Goal: Task Accomplishment & Management: Use online tool/utility

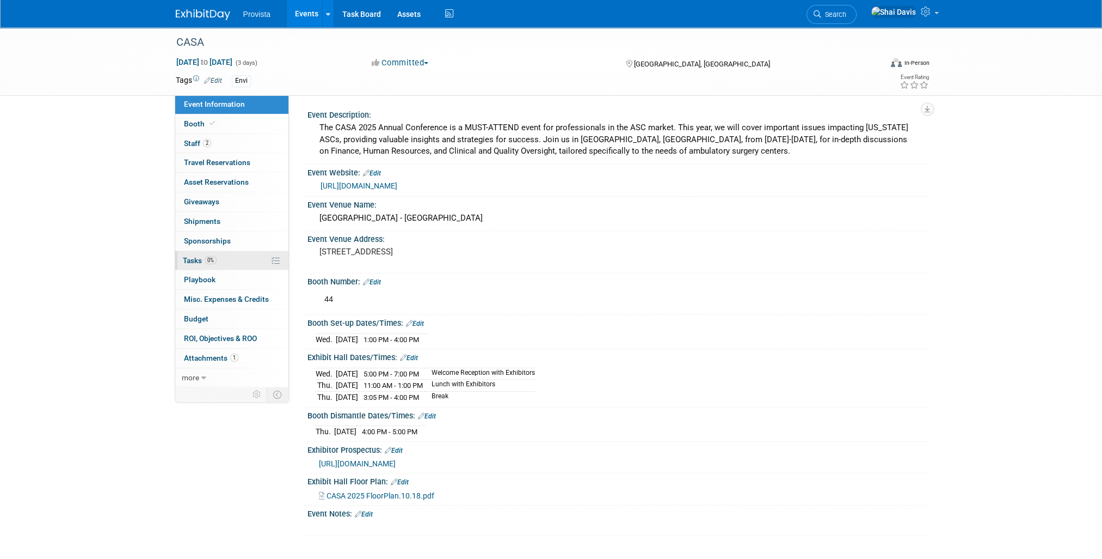
click at [211, 260] on span "0%" at bounding box center [211, 260] width 12 height 8
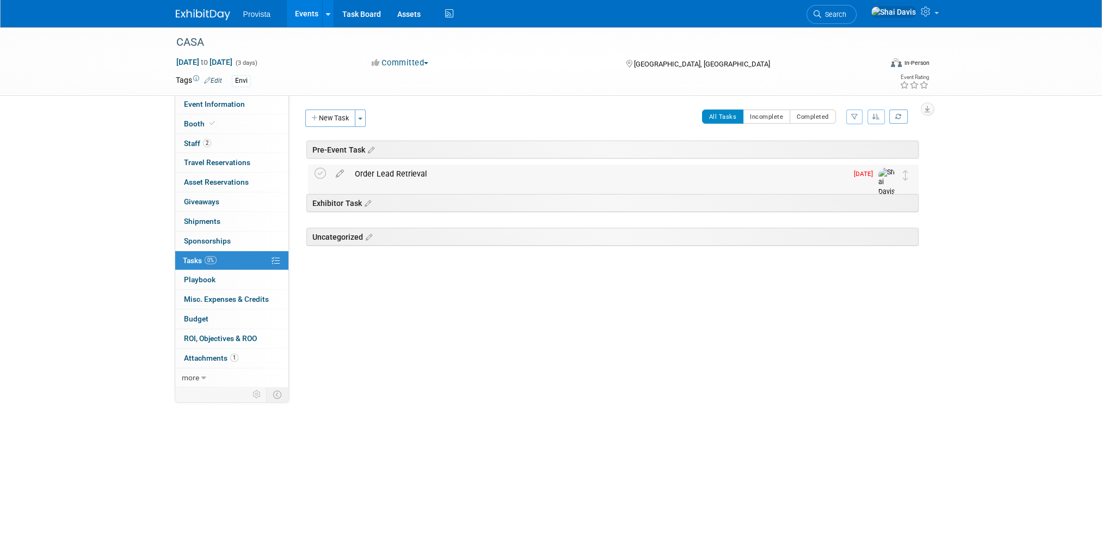
click at [395, 175] on div "Order Lead Retrieval" at bounding box center [598, 173] width 498 height 19
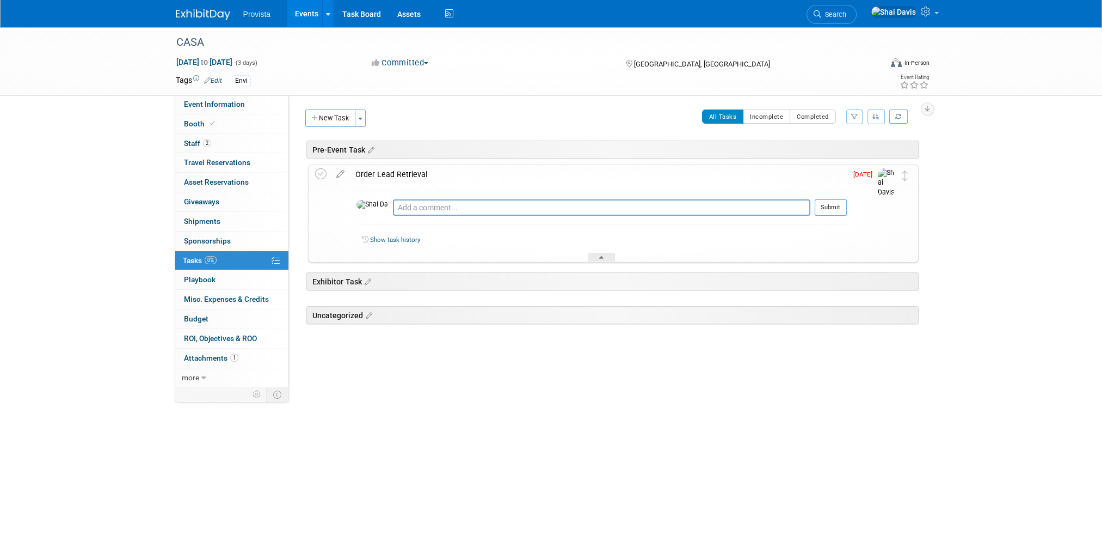
click at [398, 181] on div "Order Lead Retrieval" at bounding box center [598, 174] width 497 height 19
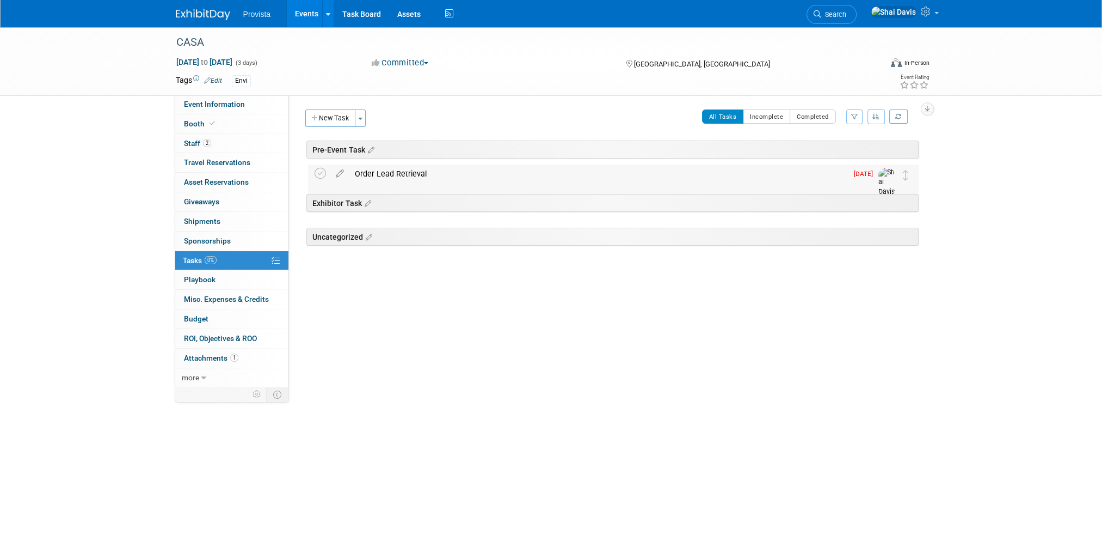
click at [398, 177] on div "Order Lead Retrieval" at bounding box center [598, 173] width 498 height 19
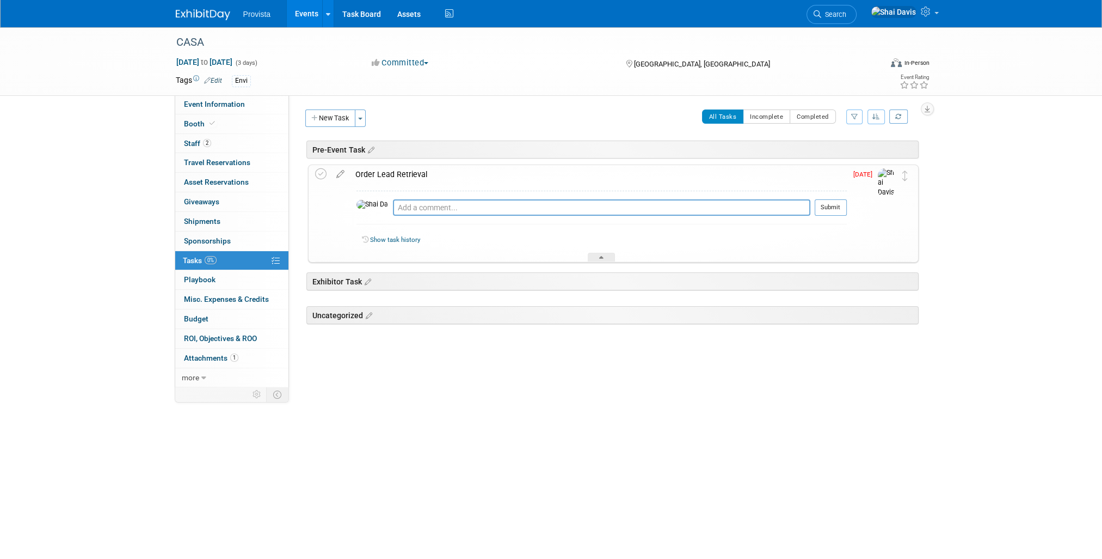
click at [300, 20] on link "Events" at bounding box center [307, 13] width 40 height 27
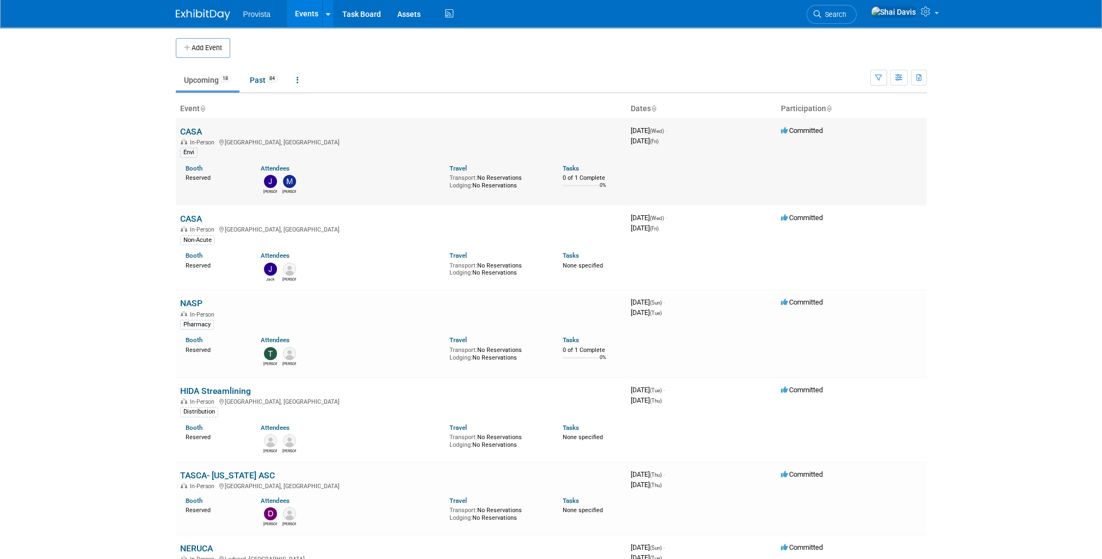
click at [193, 131] on link "CASA" at bounding box center [191, 131] width 22 height 10
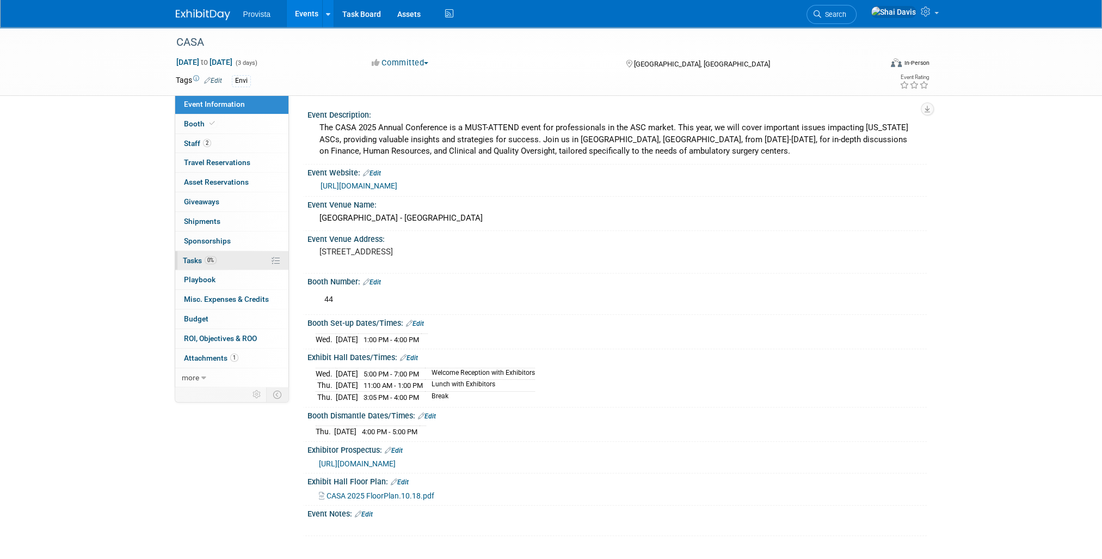
click at [196, 256] on span "Tasks 0%" at bounding box center [200, 260] width 34 height 9
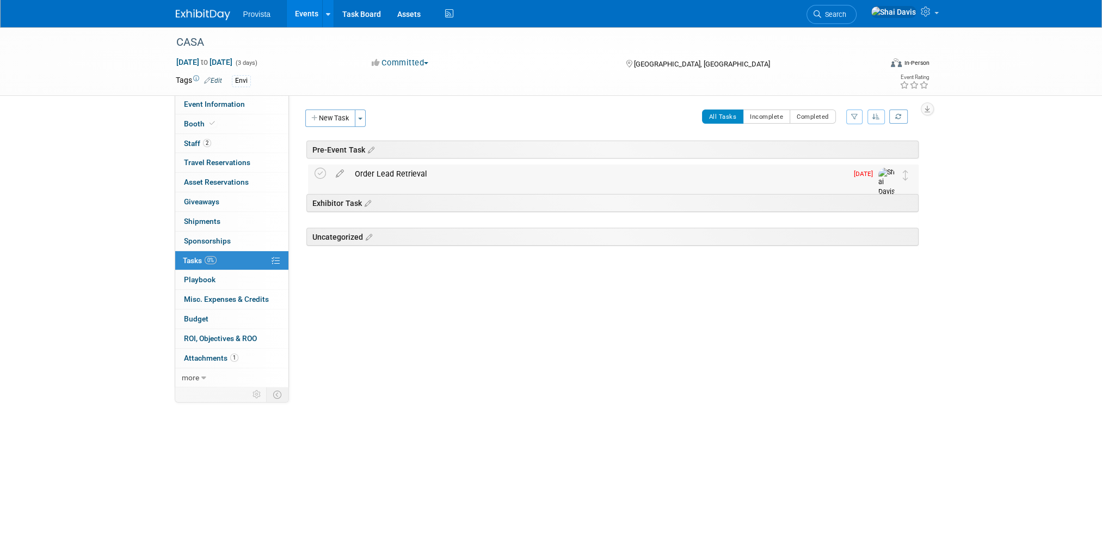
click at [392, 174] on div "Order Lead Retrieval" at bounding box center [598, 173] width 498 height 19
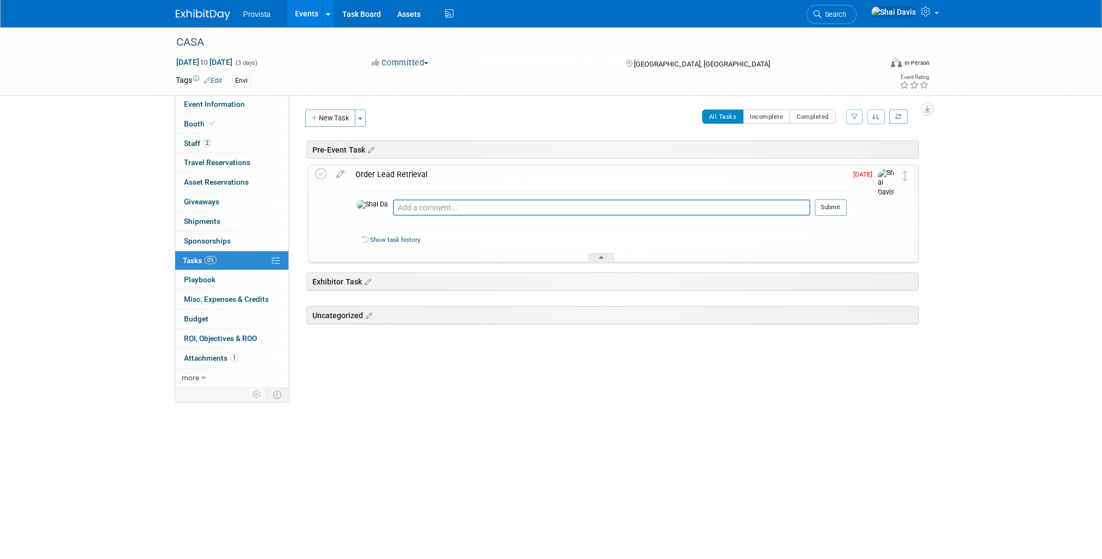
click at [338, 169] on icon at bounding box center [340, 172] width 19 height 14
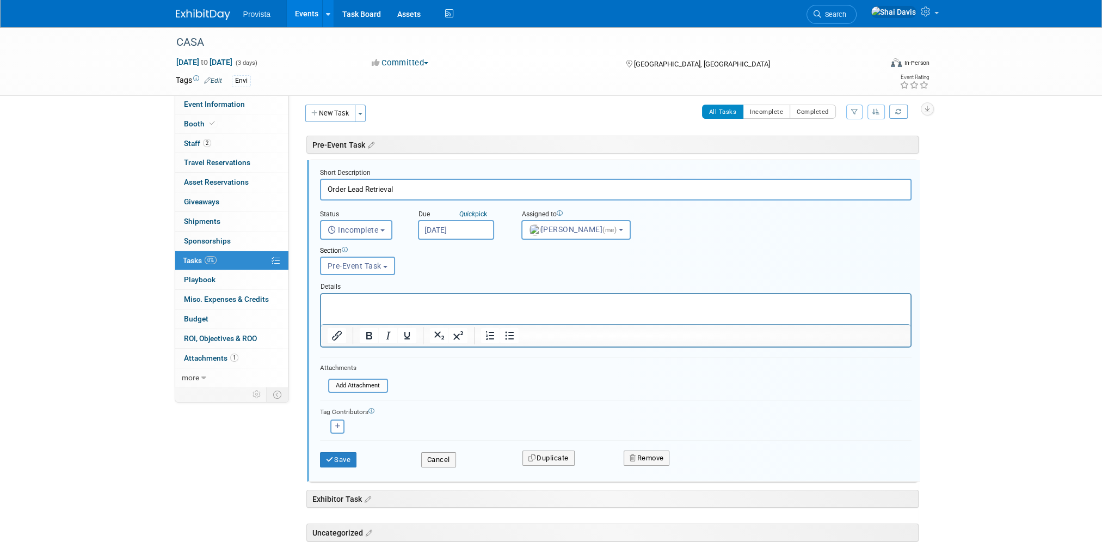
scroll to position [5, 0]
